Goal: Navigation & Orientation: Find specific page/section

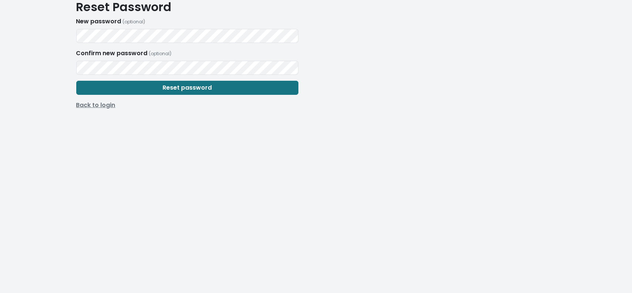
click at [101, 104] on form "New password (optional) Confirm new password (optional) Reset password Back to …" at bounding box center [187, 63] width 222 height 92
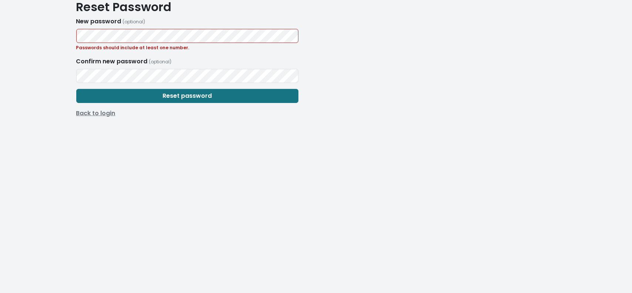
click at [100, 111] on link "Back to login" at bounding box center [187, 113] width 231 height 9
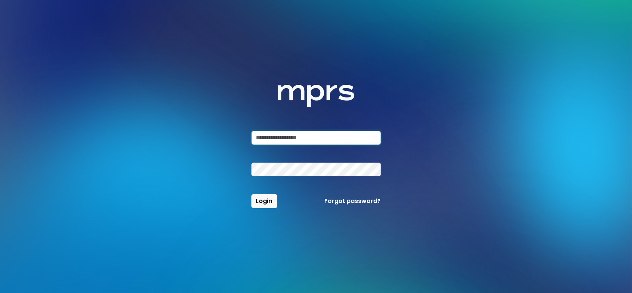
click at [316, 141] on input "email" at bounding box center [315, 138] width 129 height 14
type input "**********"
click at [251, 194] on button "Login" at bounding box center [264, 201] width 26 height 14
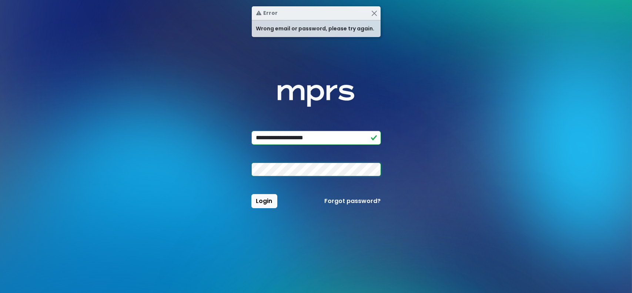
click at [249, 165] on div at bounding box center [316, 169] width 138 height 14
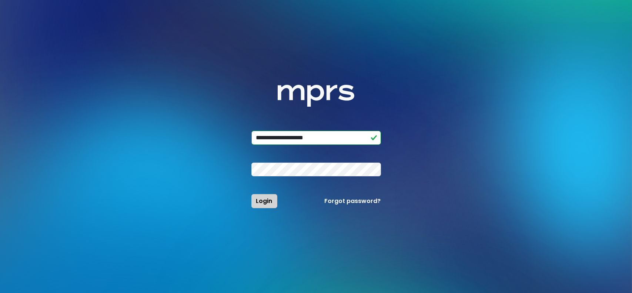
click at [266, 203] on span "Login" at bounding box center [264, 200] width 16 height 9
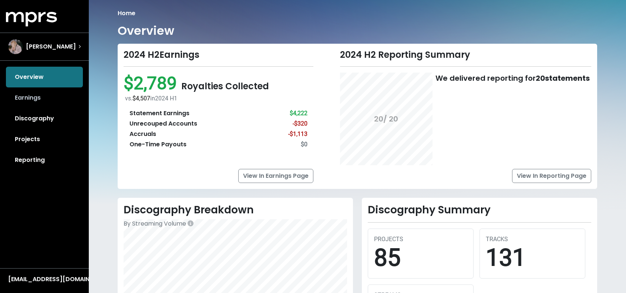
click at [40, 95] on link "Earnings" at bounding box center [44, 97] width 77 height 21
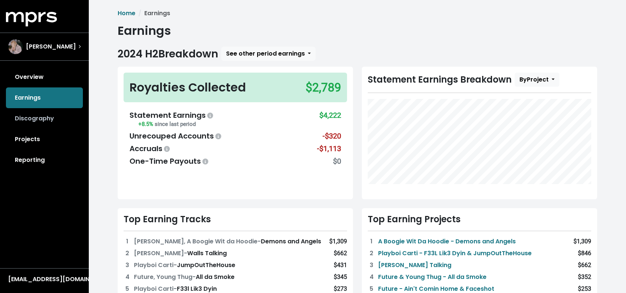
click at [47, 119] on link "Discography" at bounding box center [44, 118] width 77 height 21
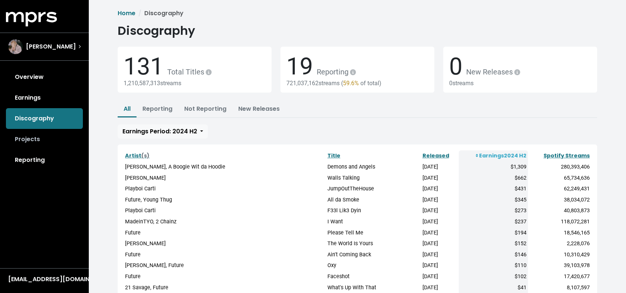
click at [41, 136] on link "Projects" at bounding box center [44, 139] width 77 height 21
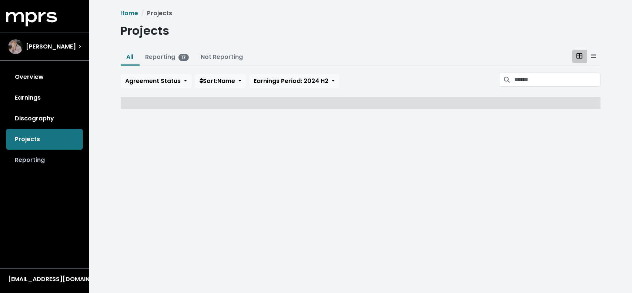
click at [36, 159] on link "Reporting" at bounding box center [44, 159] width 77 height 21
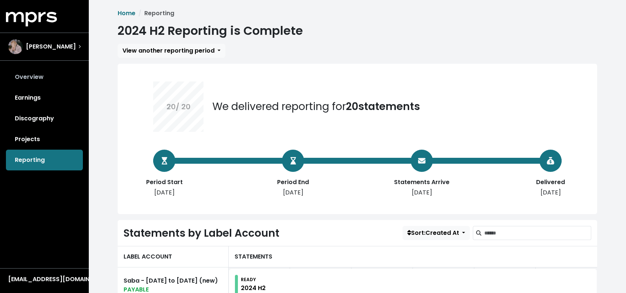
click at [23, 83] on link "Overview" at bounding box center [44, 77] width 77 height 21
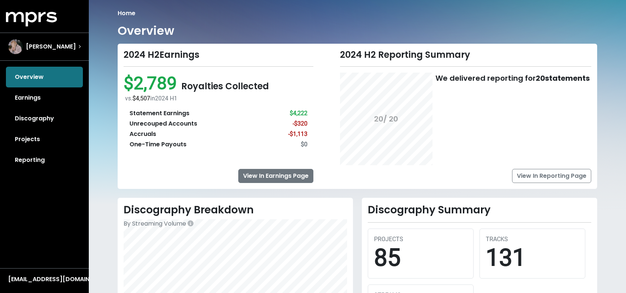
click at [270, 174] on link "View In Earnings Page" at bounding box center [275, 176] width 75 height 14
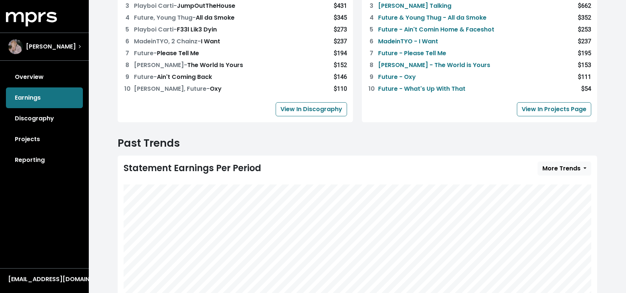
scroll to position [324, 0]
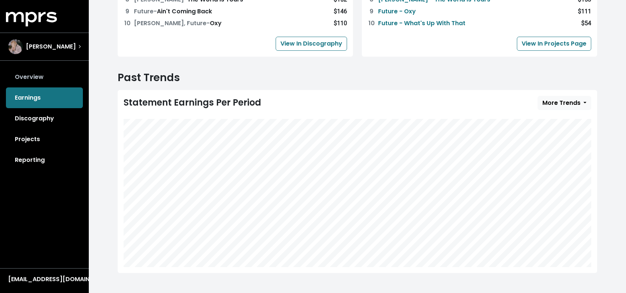
click at [48, 81] on link "Overview" at bounding box center [44, 77] width 77 height 21
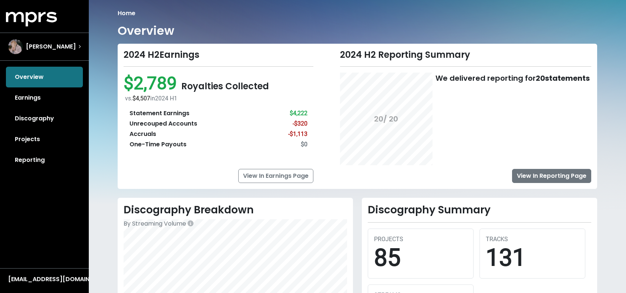
click at [531, 173] on link "View In Reporting Page" at bounding box center [551, 176] width 79 height 14
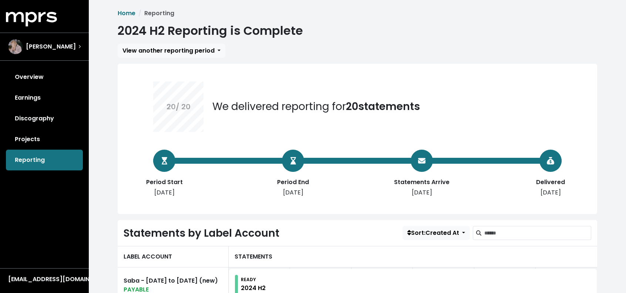
scroll to position [74, 0]
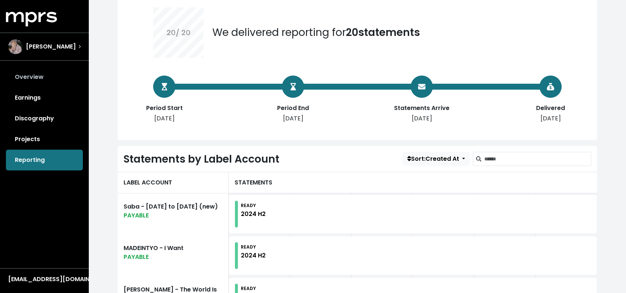
click at [21, 70] on link "Overview" at bounding box center [44, 77] width 77 height 21
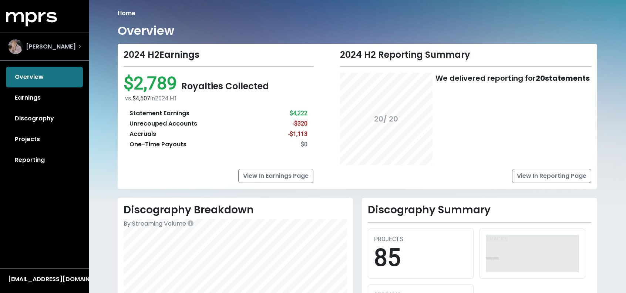
click at [68, 46] on div "[PERSON_NAME]" at bounding box center [44, 46] width 73 height 15
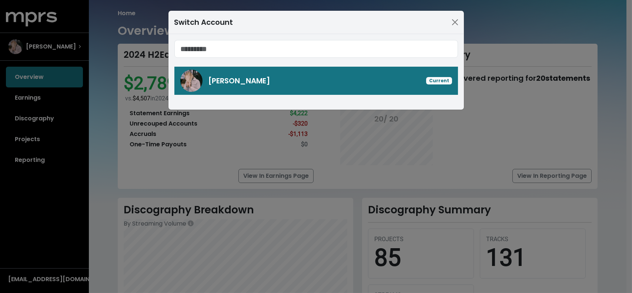
click at [43, 80] on div "Switch Account [PERSON_NAME] Current" at bounding box center [316, 146] width 632 height 293
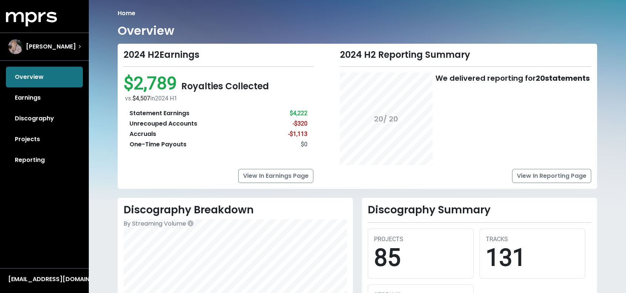
click at [38, 75] on div "Overview Earnings Discography Projects Reporting" at bounding box center [44, 119] width 89 height 104
click at [35, 81] on div "Overview Earnings Discography Projects Reporting" at bounding box center [44, 119] width 89 height 104
click at [572, 179] on link "View In Reporting Page" at bounding box center [551, 176] width 79 height 14
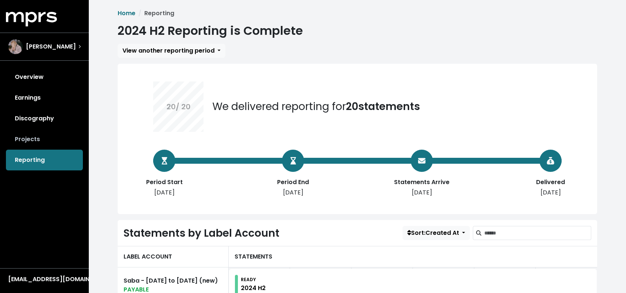
click at [57, 145] on link "Projects" at bounding box center [44, 139] width 77 height 21
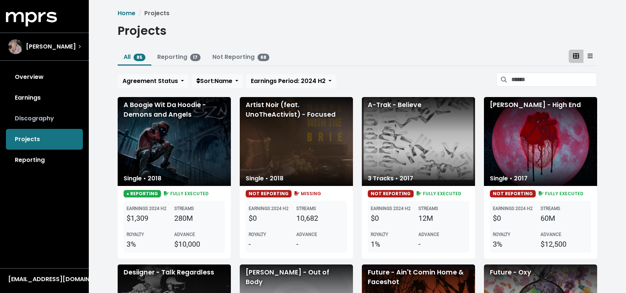
click at [57, 123] on link "Discography" at bounding box center [44, 118] width 77 height 21
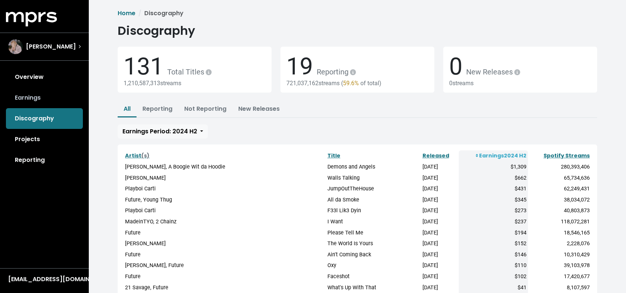
click at [50, 90] on link "Earnings" at bounding box center [44, 97] width 77 height 21
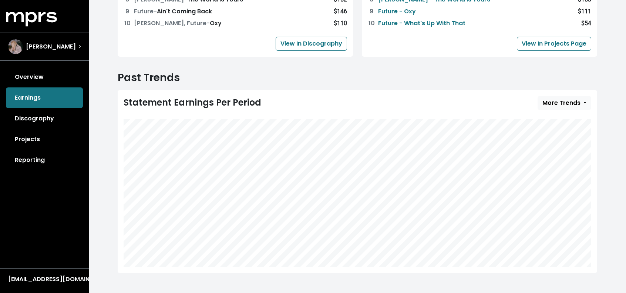
scroll to position [213, 0]
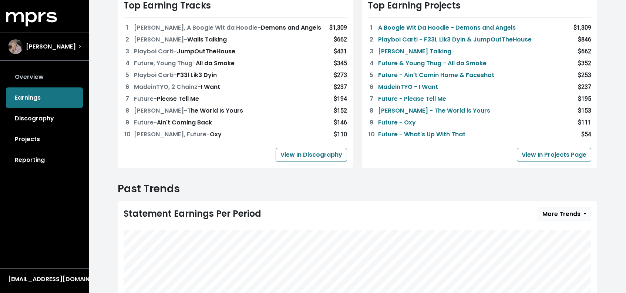
click at [28, 80] on link "Overview" at bounding box center [44, 77] width 77 height 21
